Goal: Use online tool/utility: Utilize a website feature to perform a specific function

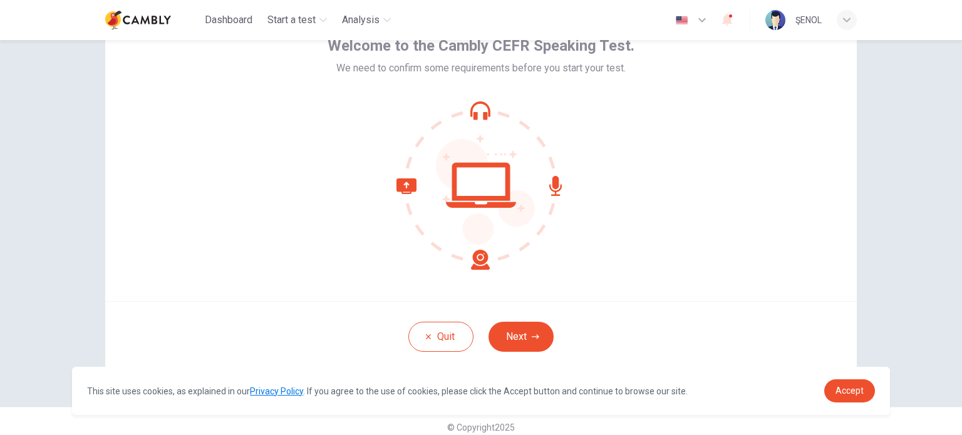
scroll to position [86, 0]
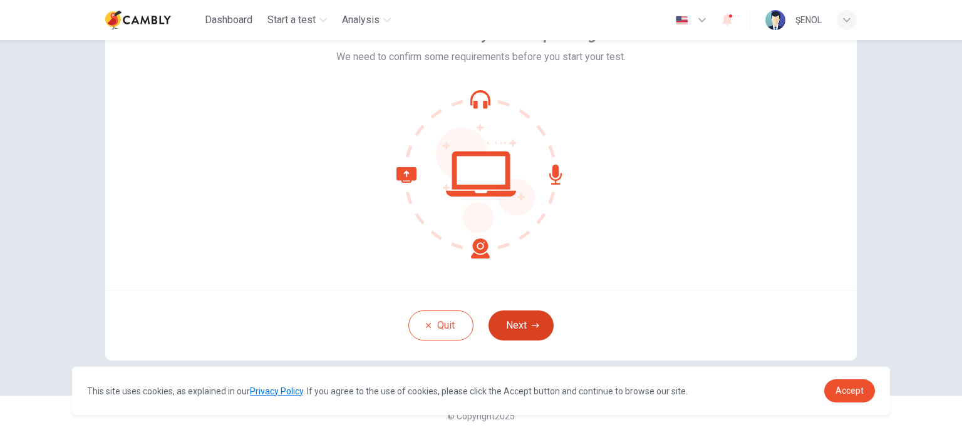
click at [526, 327] on button "Next" at bounding box center [520, 326] width 65 height 30
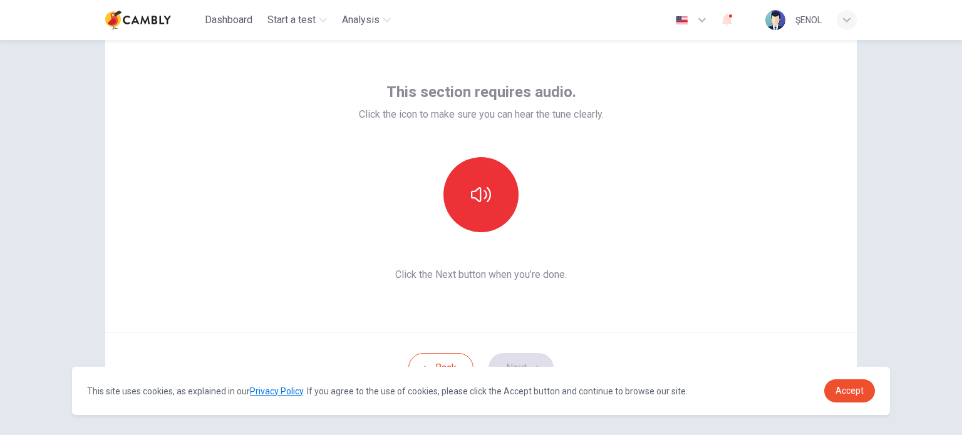
scroll to position [23, 0]
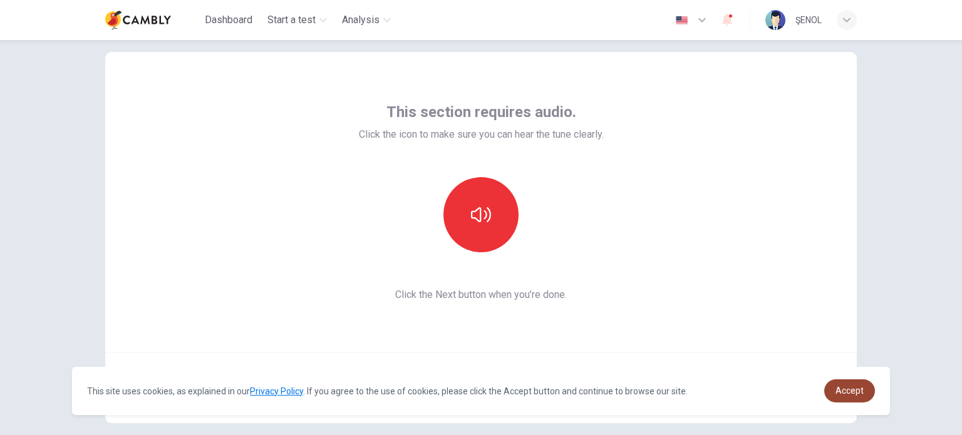
click at [854, 390] on span "Accept" at bounding box center [849, 391] width 28 height 10
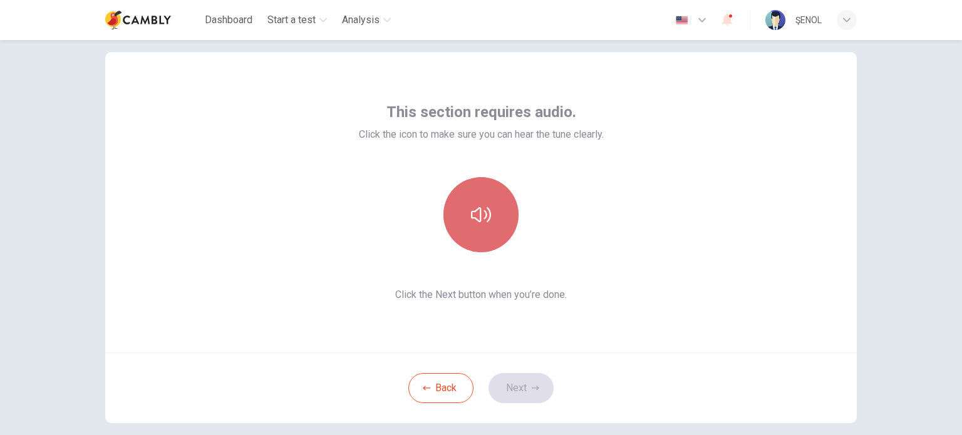
click at [485, 221] on icon "button" at bounding box center [481, 215] width 20 height 20
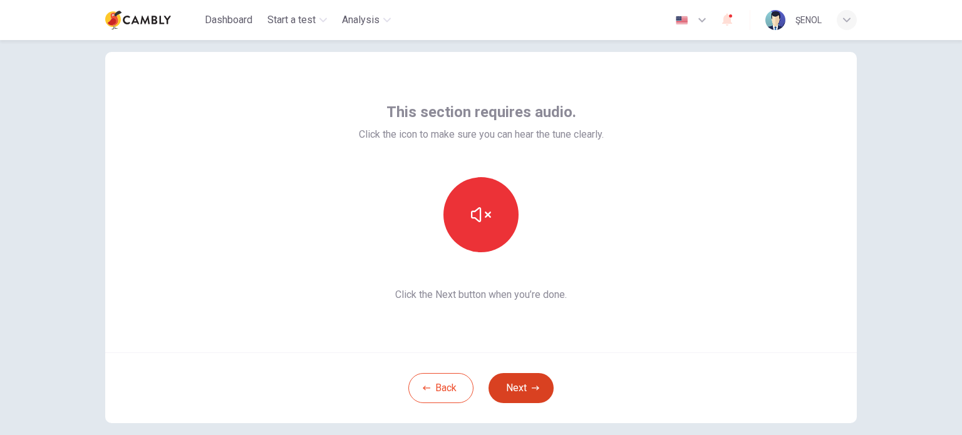
click at [527, 389] on button "Next" at bounding box center [520, 388] width 65 height 30
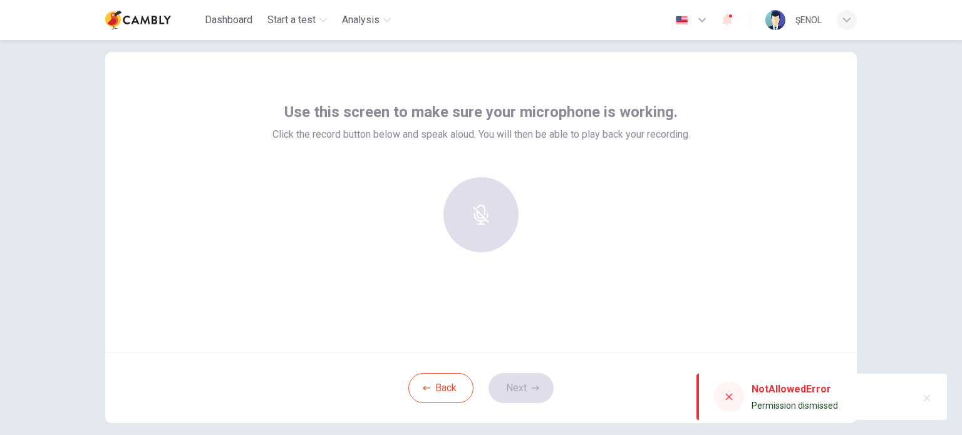
scroll to position [86, 0]
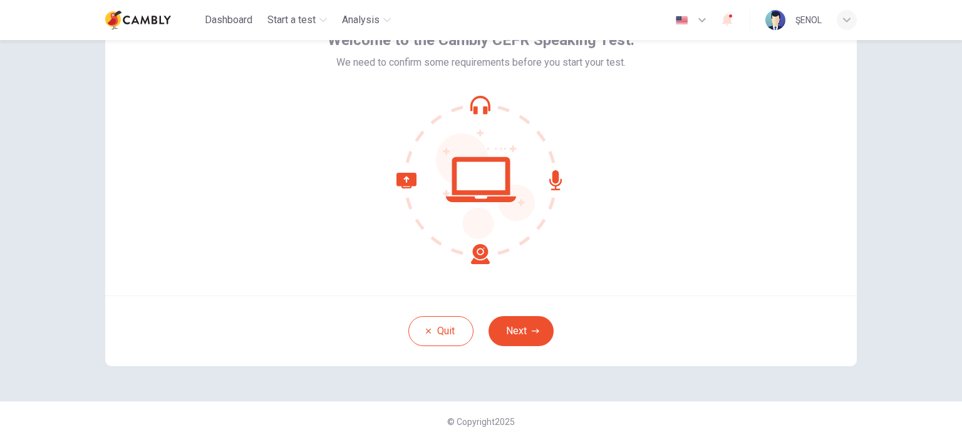
scroll to position [86, 0]
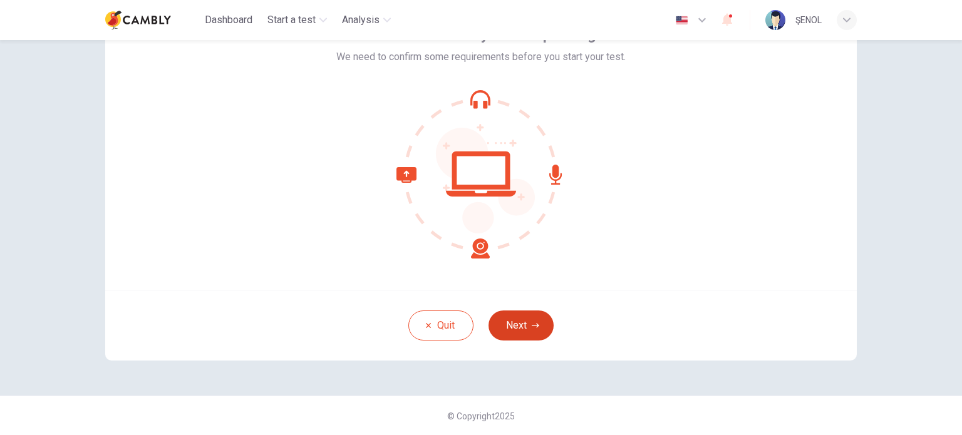
click at [513, 324] on button "Next" at bounding box center [520, 326] width 65 height 30
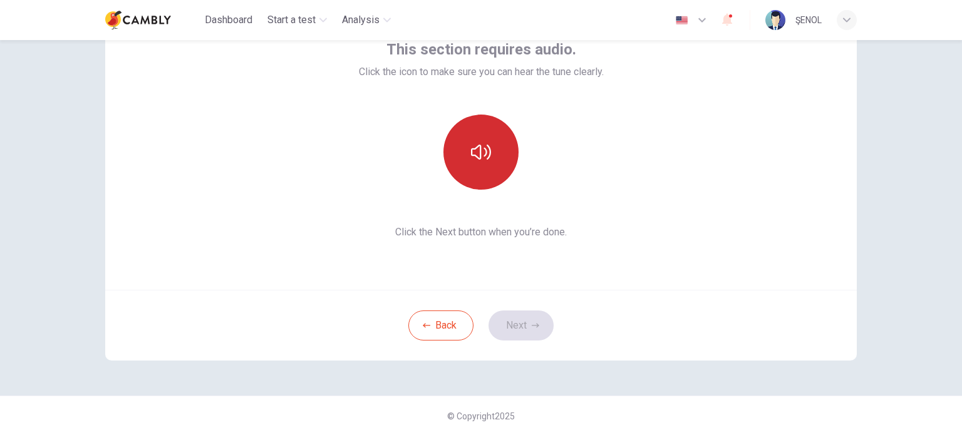
click at [483, 163] on button "button" at bounding box center [480, 152] width 75 height 75
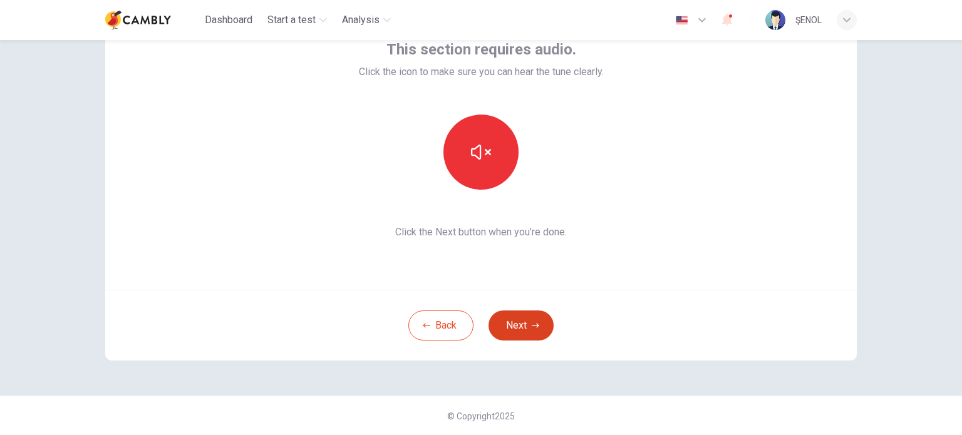
click at [527, 322] on button "Next" at bounding box center [520, 326] width 65 height 30
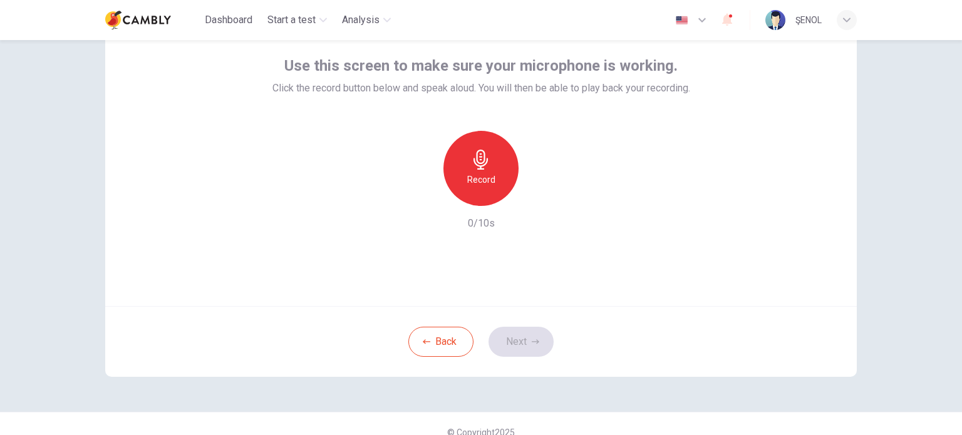
scroll to position [23, 0]
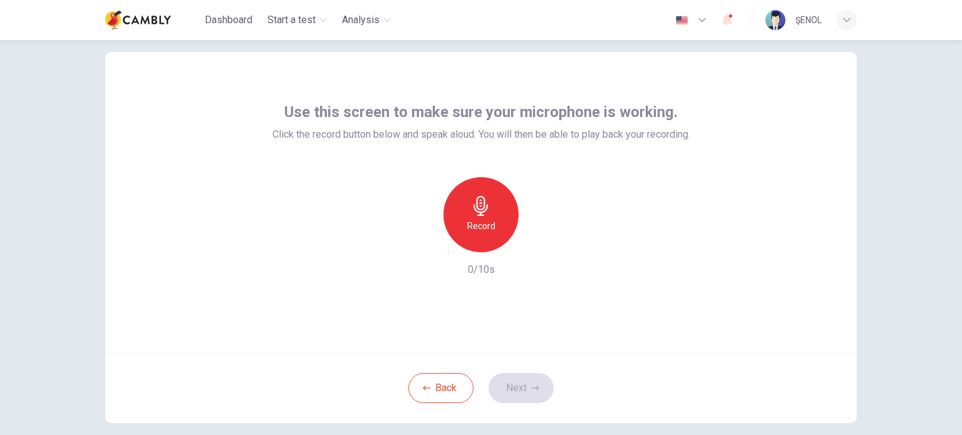
click at [482, 217] on div "Record" at bounding box center [480, 214] width 75 height 75
click at [480, 224] on h6 "Stop" at bounding box center [481, 226] width 19 height 15
click at [525, 389] on button "Next" at bounding box center [520, 388] width 65 height 30
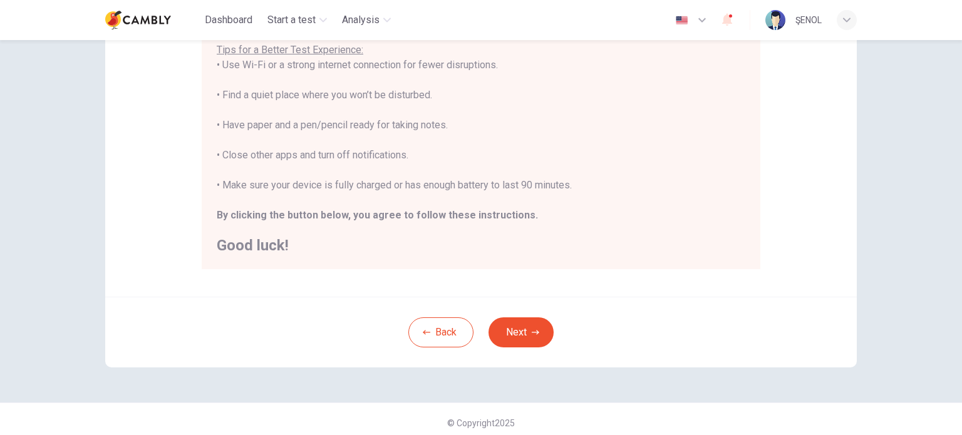
scroll to position [260, 0]
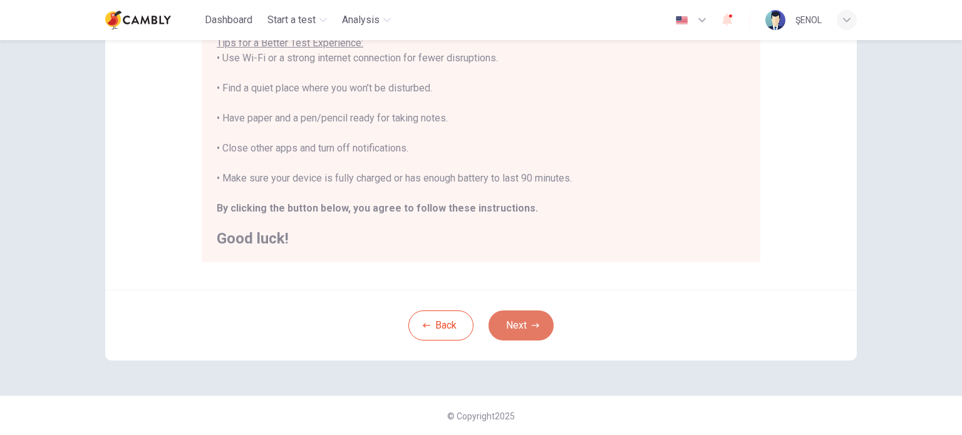
click at [517, 322] on button "Next" at bounding box center [520, 326] width 65 height 30
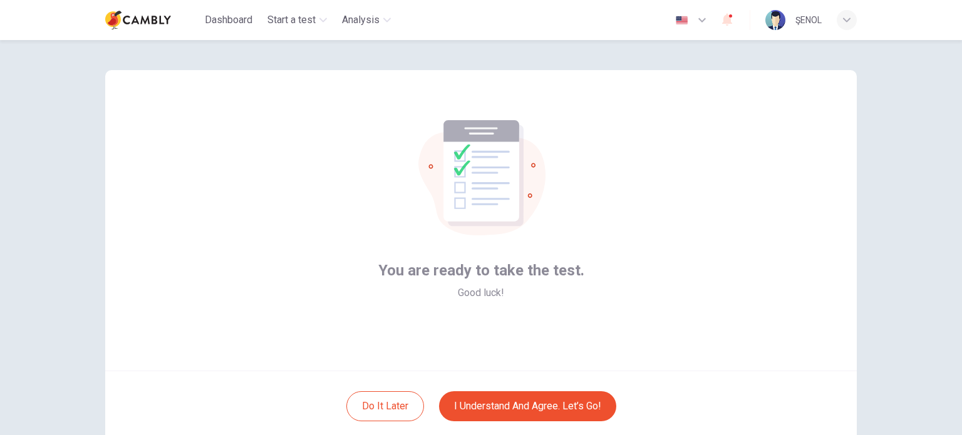
scroll to position [0, 0]
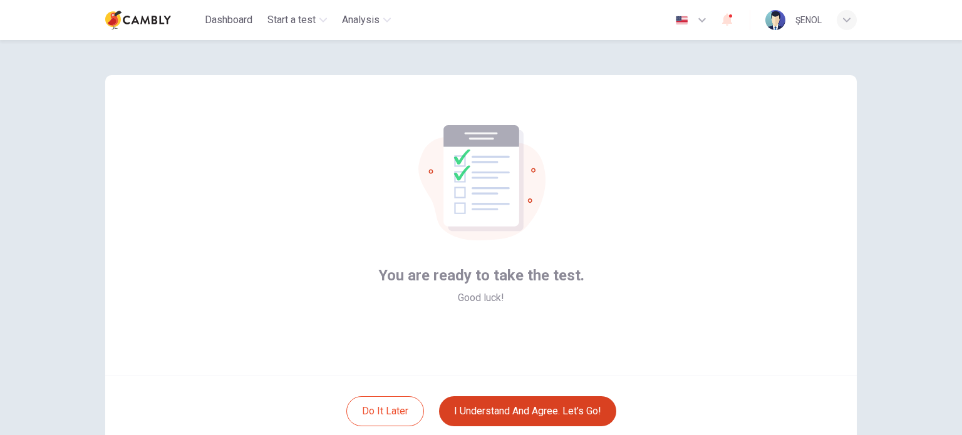
click at [547, 405] on button "I understand and agree. Let’s go!" at bounding box center [527, 411] width 177 height 30
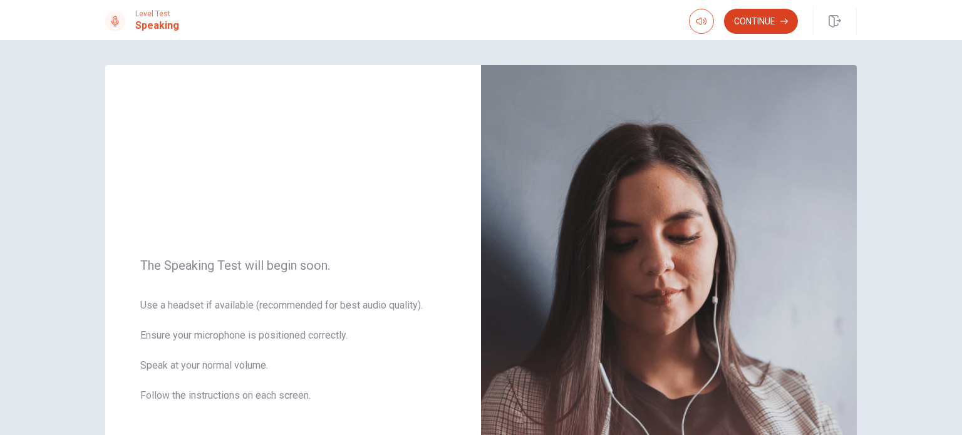
click at [753, 19] on button "Continue" at bounding box center [761, 21] width 74 height 25
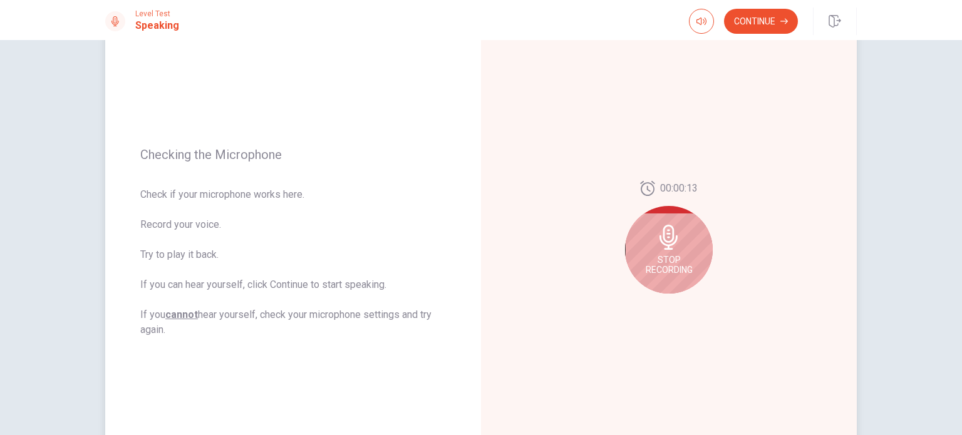
scroll to position [125, 0]
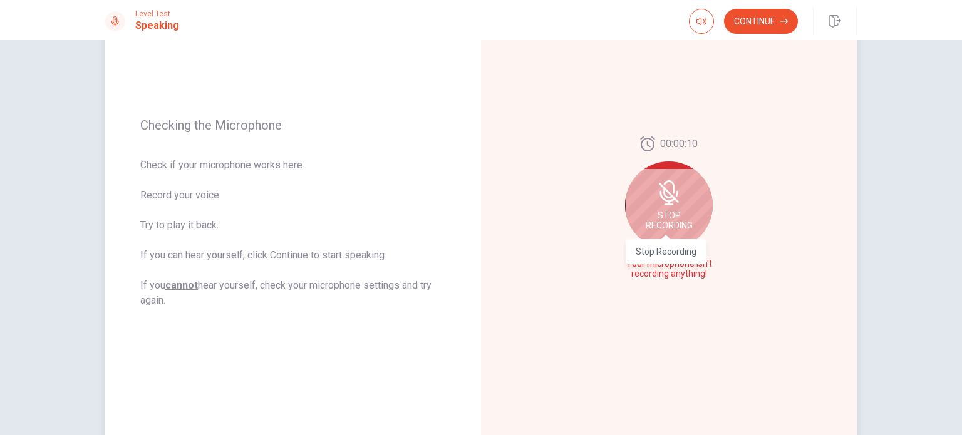
click at [679, 228] on span "Stop Recording" at bounding box center [669, 220] width 47 height 20
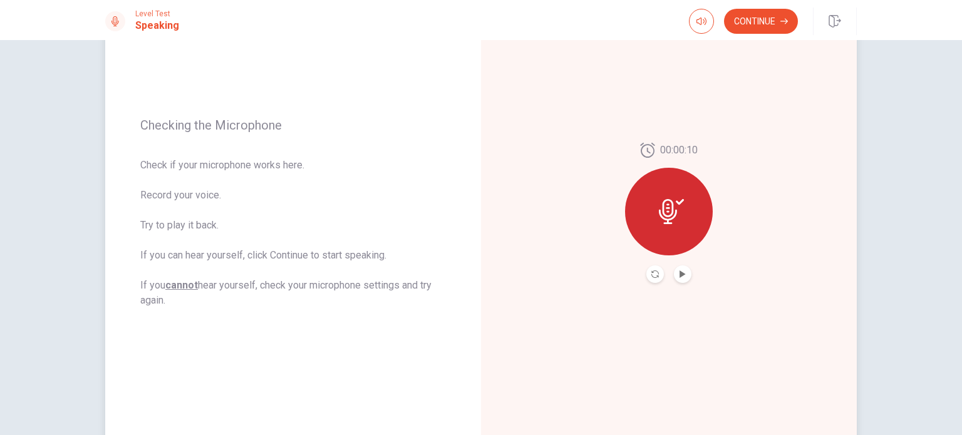
click at [671, 217] on icon at bounding box center [668, 211] width 18 height 25
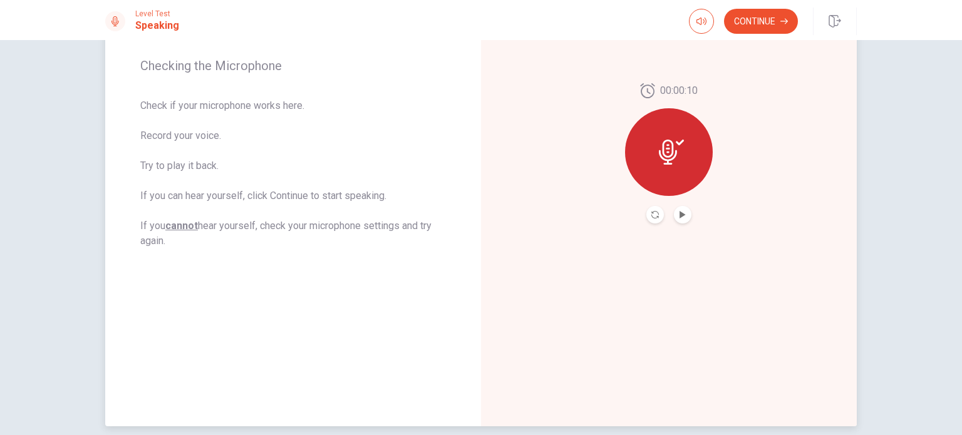
scroll to position [0, 0]
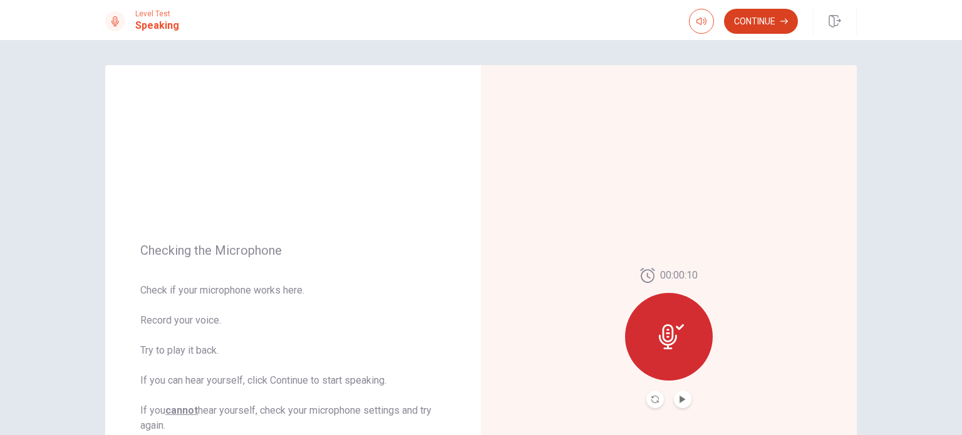
click at [760, 16] on button "Continue" at bounding box center [761, 21] width 74 height 25
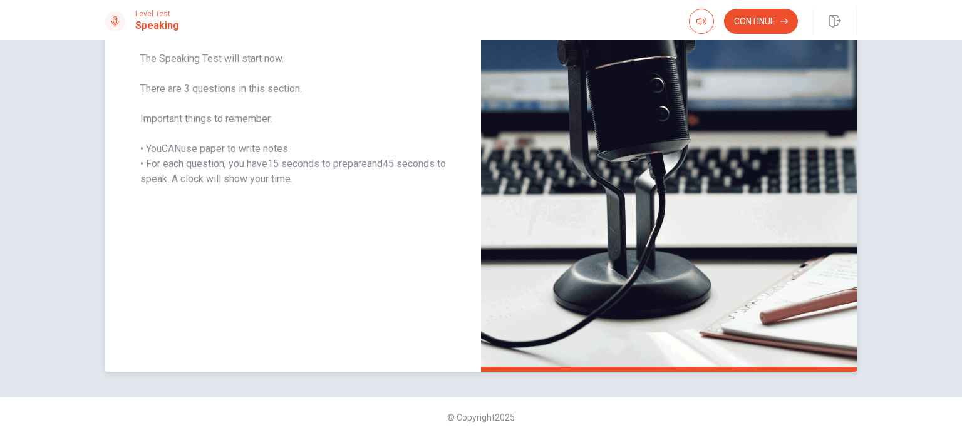
scroll to position [240, 0]
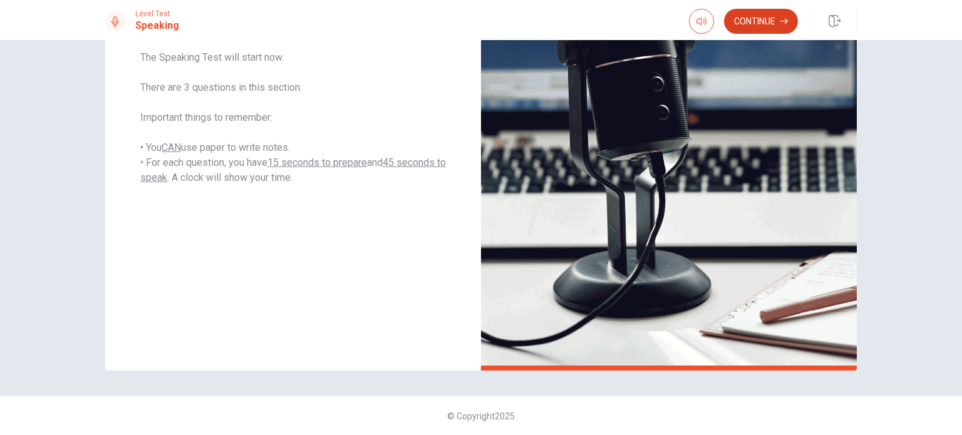
click at [764, 17] on button "Continue" at bounding box center [761, 21] width 74 height 25
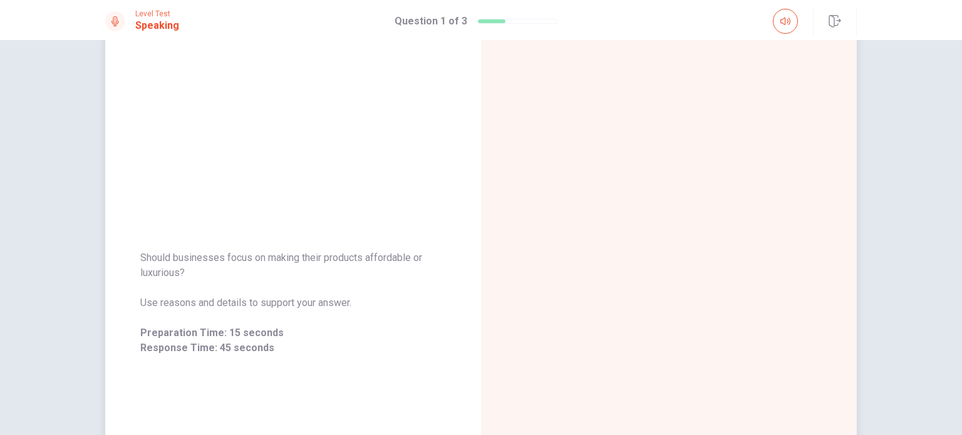
scroll to position [63, 0]
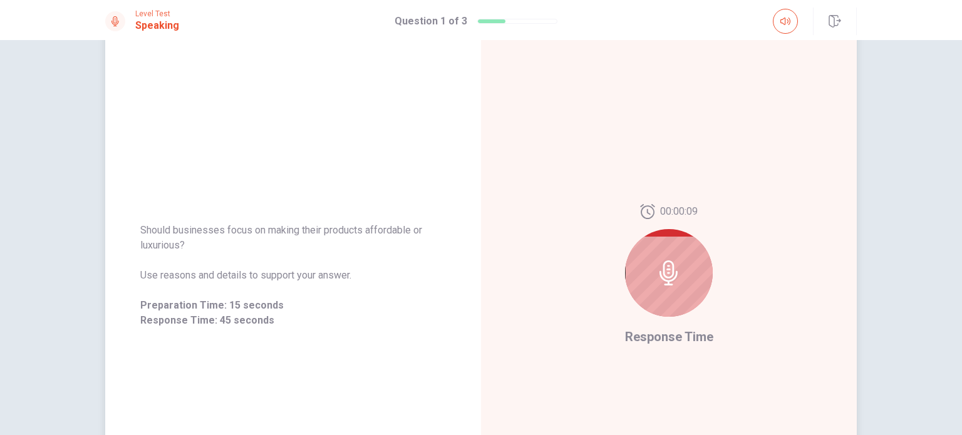
click at [675, 264] on icon at bounding box center [668, 272] width 25 height 25
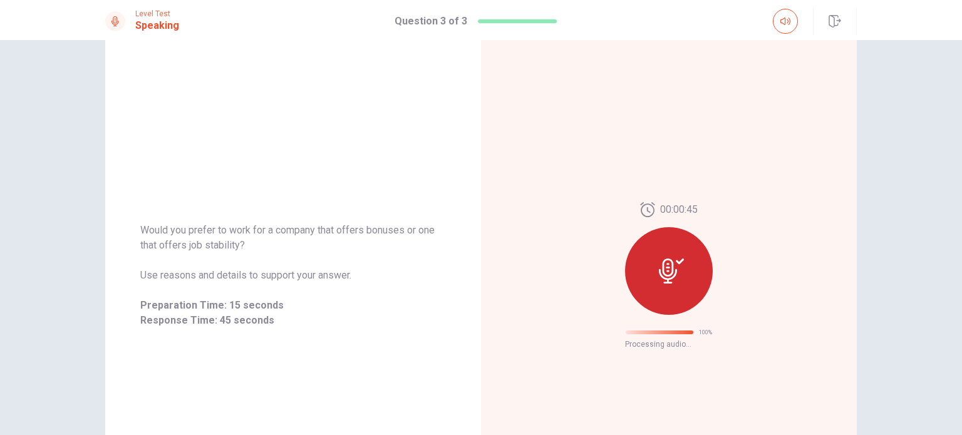
scroll to position [20, 0]
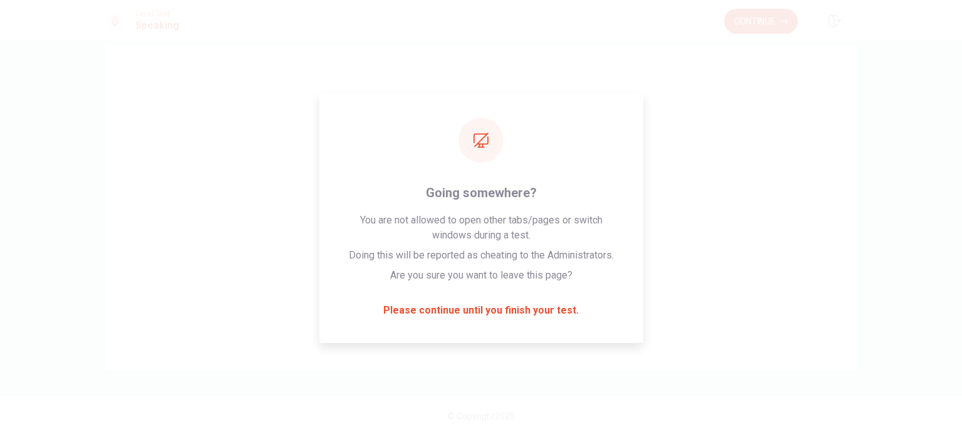
click at [768, 12] on button "Continue" at bounding box center [761, 21] width 74 height 25
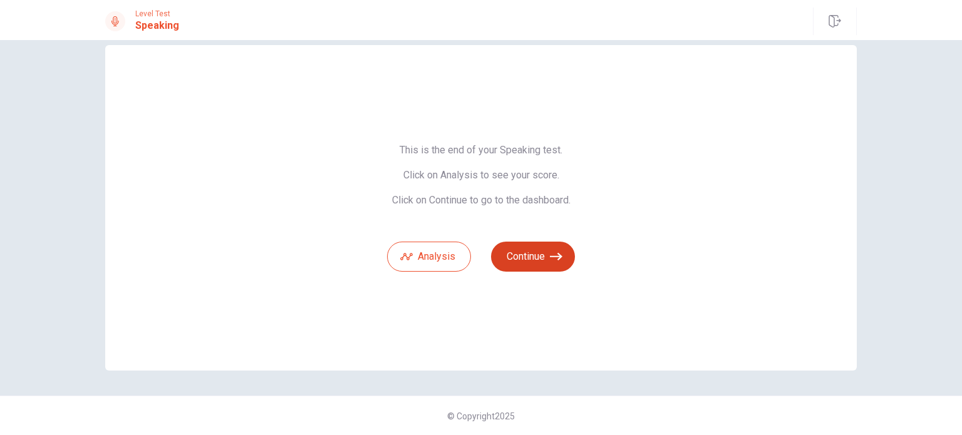
click at [540, 257] on button "Continue" at bounding box center [533, 257] width 84 height 30
